Goal: Check status: Check status

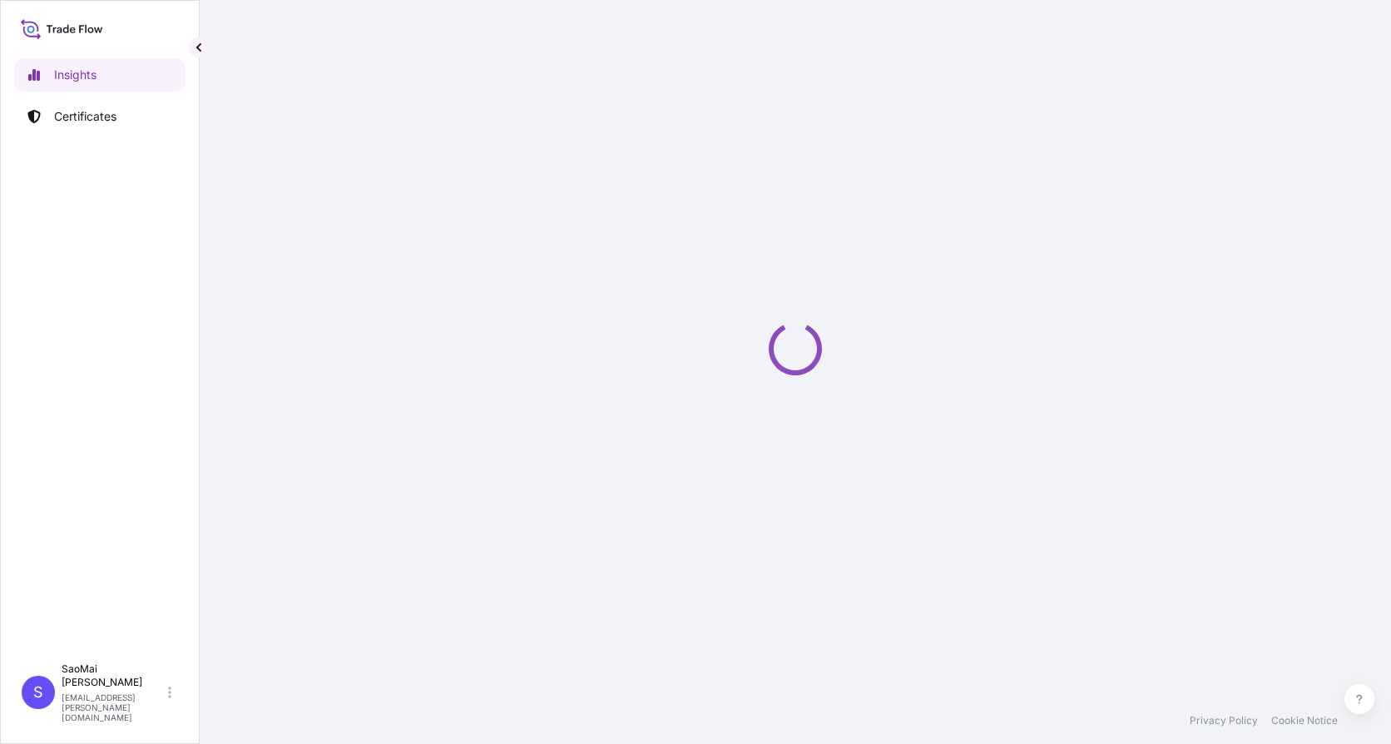
select select "2025"
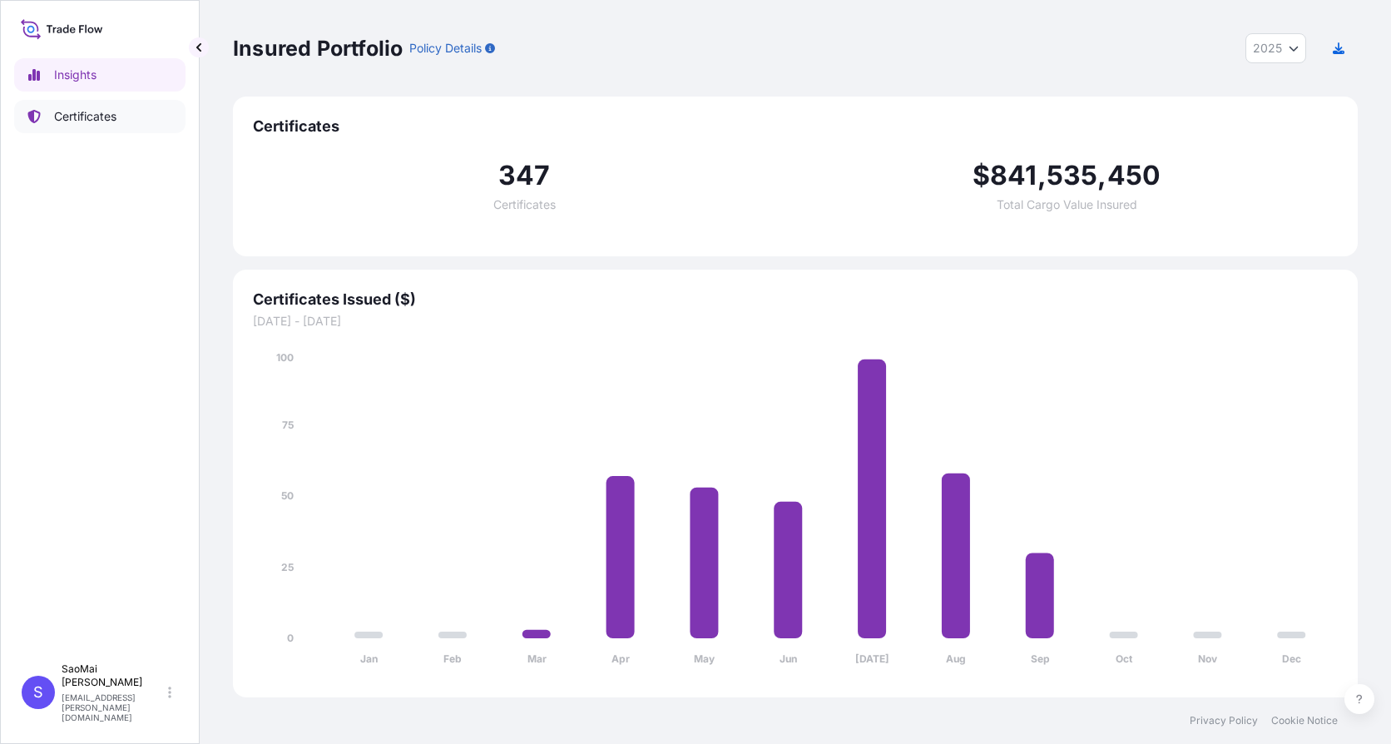
click at [107, 115] on p "Certificates" at bounding box center [85, 116] width 62 height 17
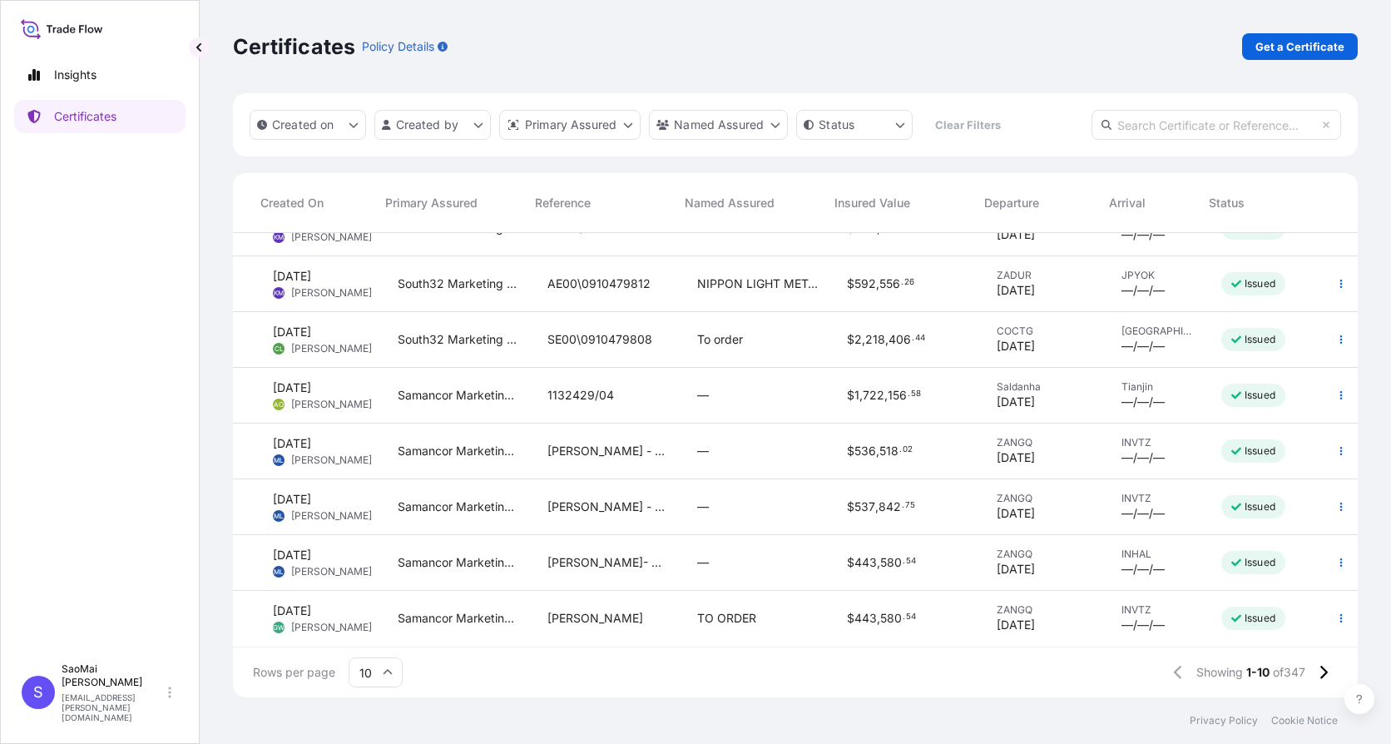
scroll to position [156, 0]
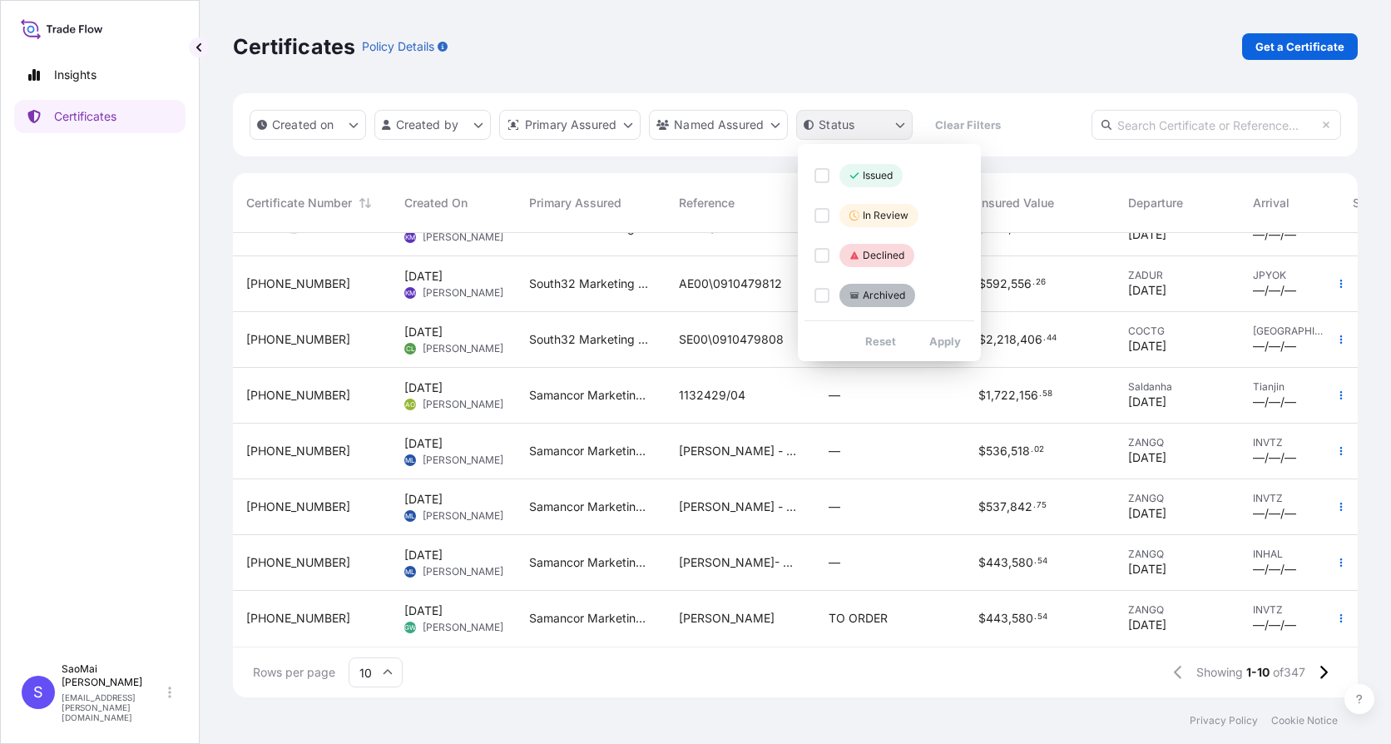
click at [902, 123] on html "Insights Certificates S [PERSON_NAME] [EMAIL_ADDRESS][PERSON_NAME][DOMAIN_NAME]…" at bounding box center [695, 372] width 1391 height 744
click at [881, 216] on p "In Review" at bounding box center [886, 215] width 46 height 13
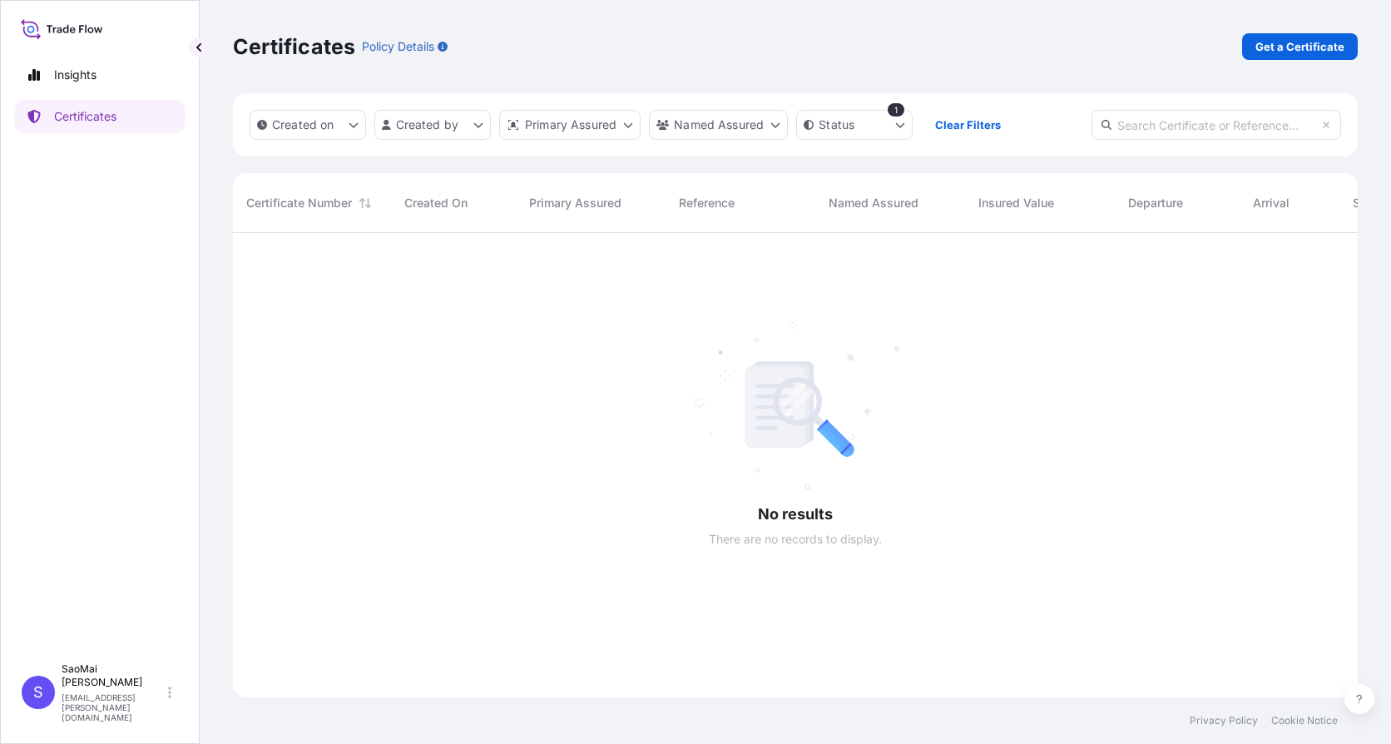
scroll to position [512, 1113]
click at [642, 353] on div at bounding box center [861, 465] width 1257 height 464
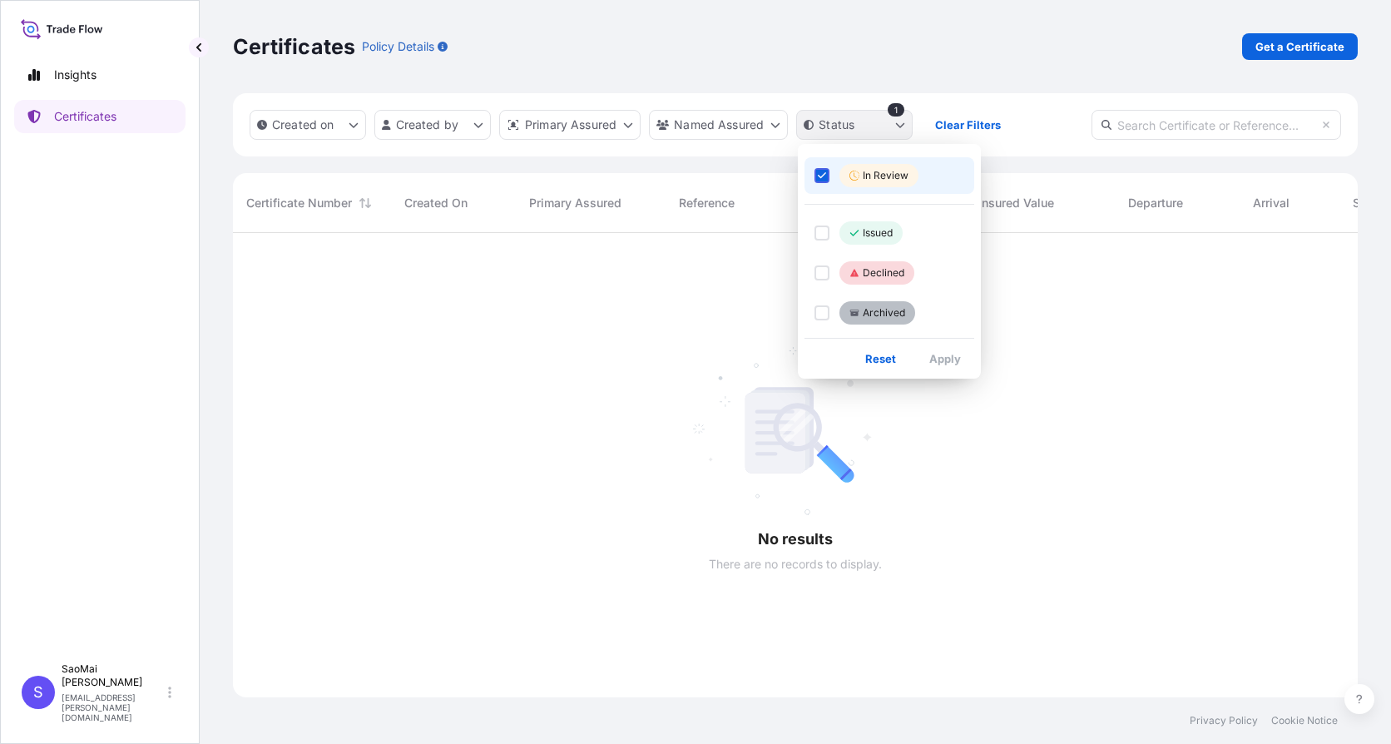
click at [853, 136] on html "Insights Certificates S [PERSON_NAME] [PERSON_NAME][EMAIL_ADDRESS][DOMAIN_NAME]…" at bounding box center [695, 372] width 1391 height 744
click at [408, 394] on html "Insights Certificates S [PERSON_NAME] [PERSON_NAME][EMAIL_ADDRESS][DOMAIN_NAME]…" at bounding box center [695, 372] width 1391 height 744
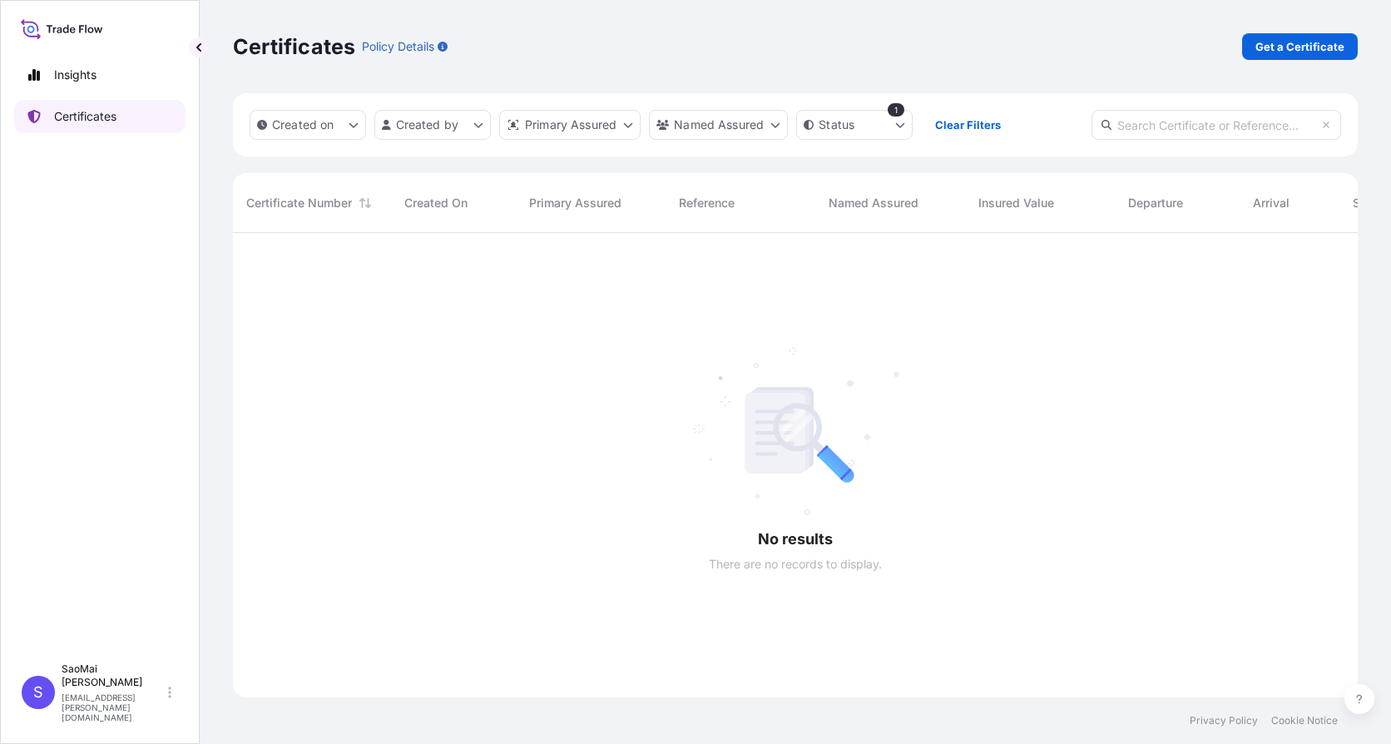
click at [80, 112] on p "Certificates" at bounding box center [85, 116] width 62 height 17
click at [88, 75] on p "Insights" at bounding box center [75, 75] width 42 height 17
select select "2025"
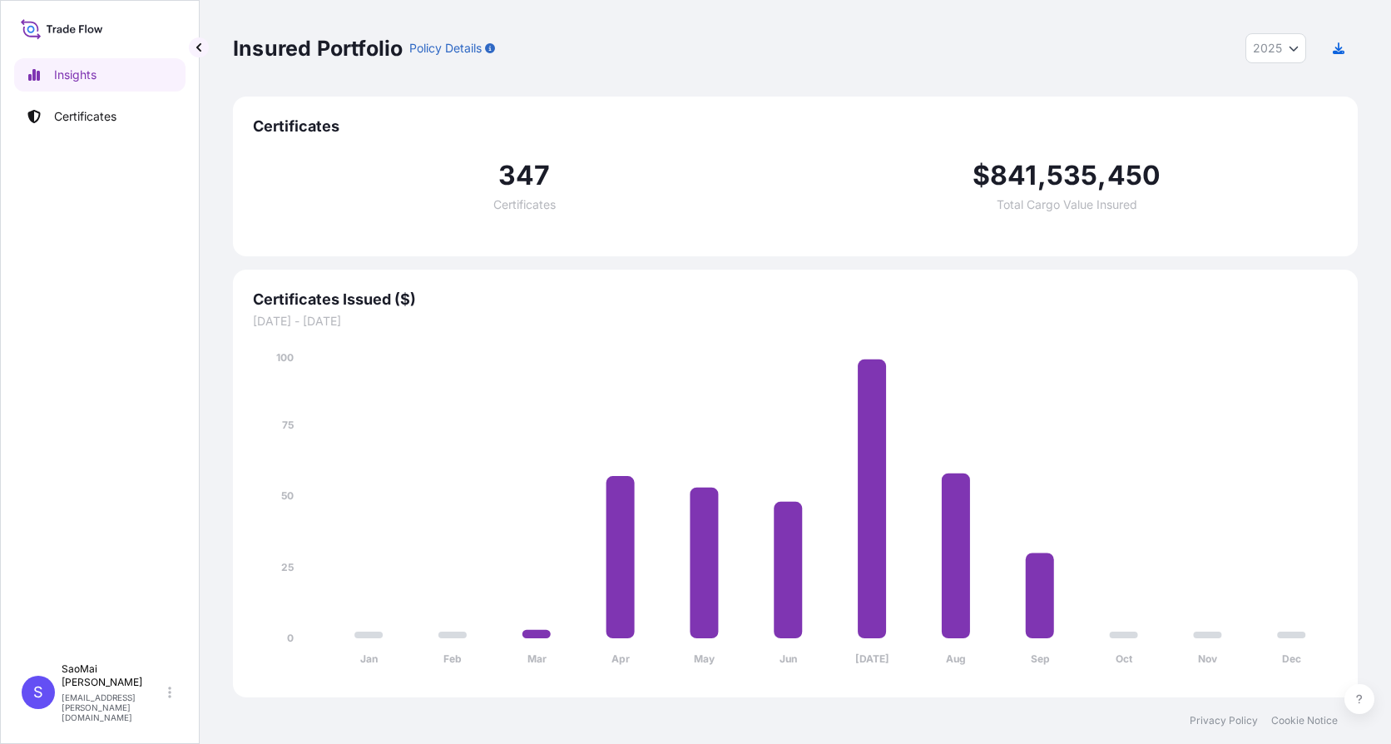
click at [77, 28] on icon at bounding box center [62, 29] width 82 height 24
